Goal: Entertainment & Leisure: Consume media (video, audio)

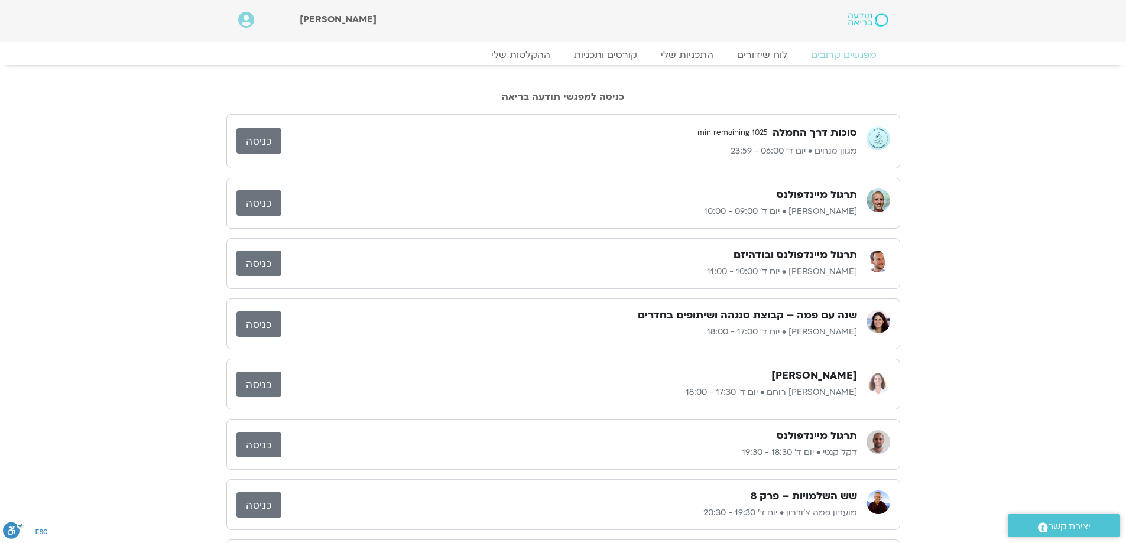
click at [272, 144] on link "כניסה" at bounding box center [258, 140] width 45 height 25
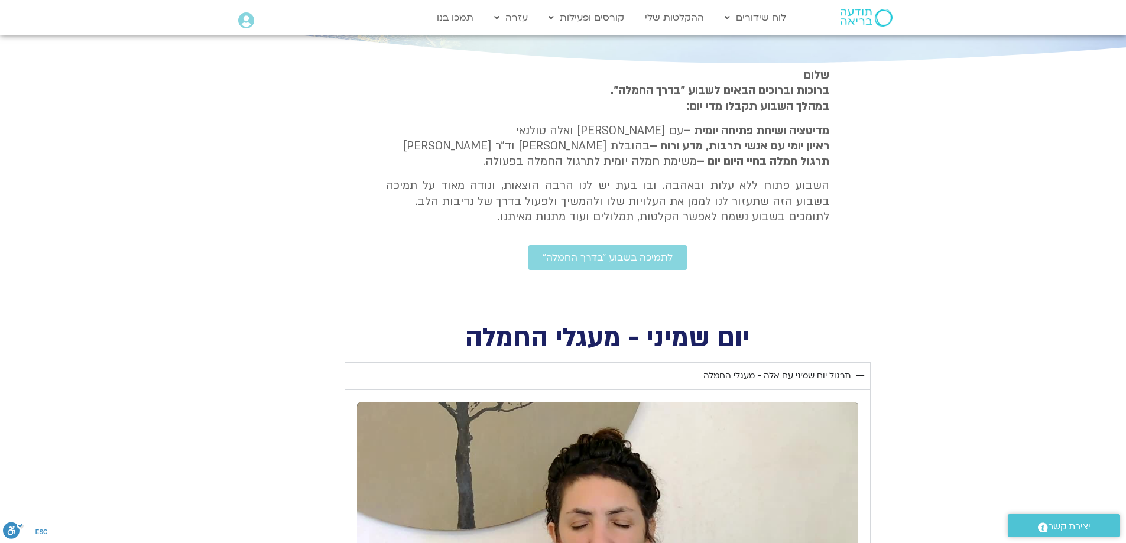
scroll to position [473, 0]
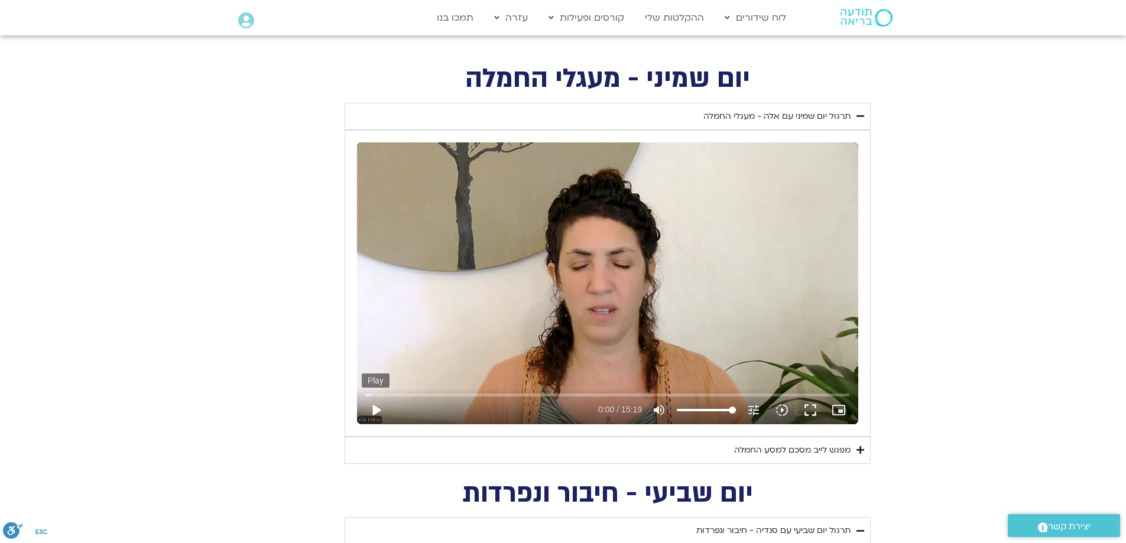
click at [372, 407] on button "play_arrow" at bounding box center [376, 410] width 28 height 28
click at [446, 393] on input "Seek" at bounding box center [607, 394] width 484 height 7
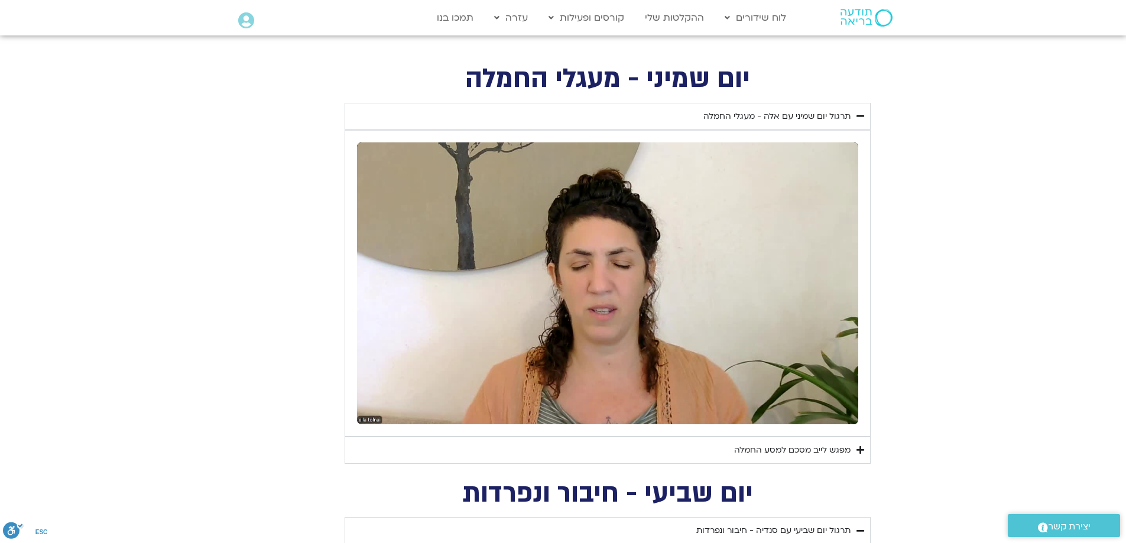
click at [372, 411] on button "pause" at bounding box center [376, 410] width 28 height 28
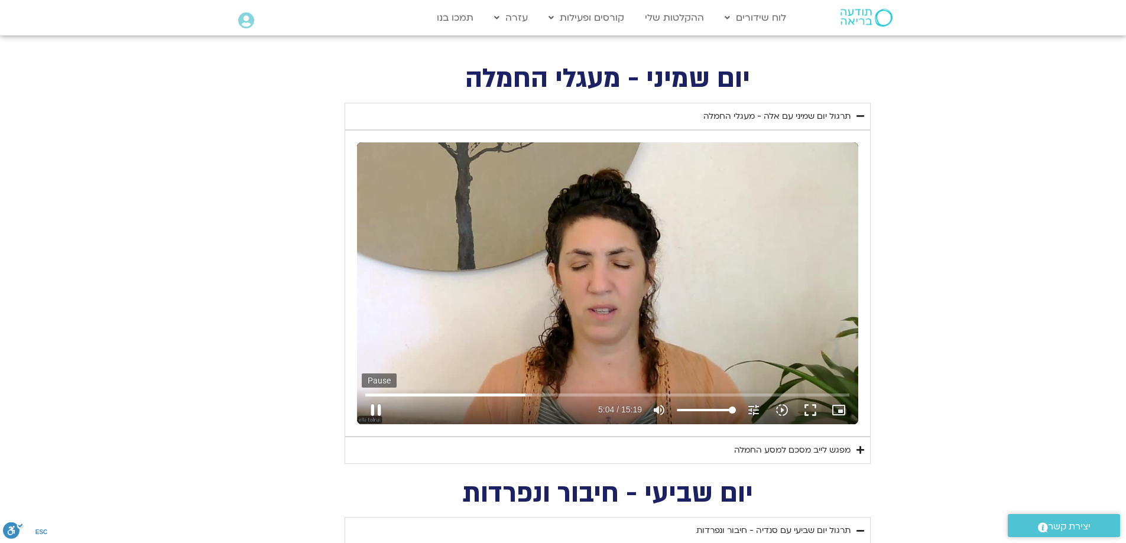
click at [377, 404] on button "pause" at bounding box center [376, 410] width 28 height 28
type input "304.339814"
